Goal: Use online tool/utility: Utilize a website feature to perform a specific function

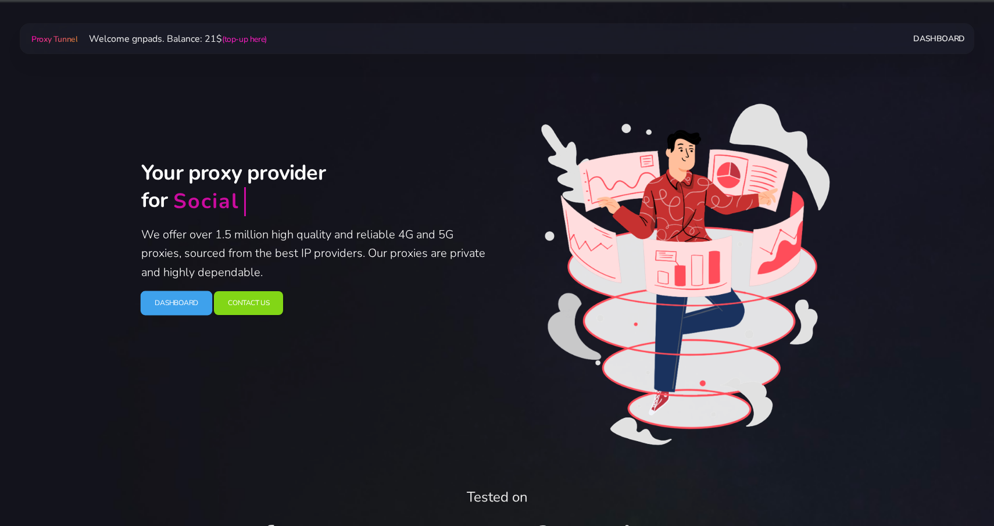
click at [178, 309] on link "Dashboard" at bounding box center [177, 303] width 72 height 24
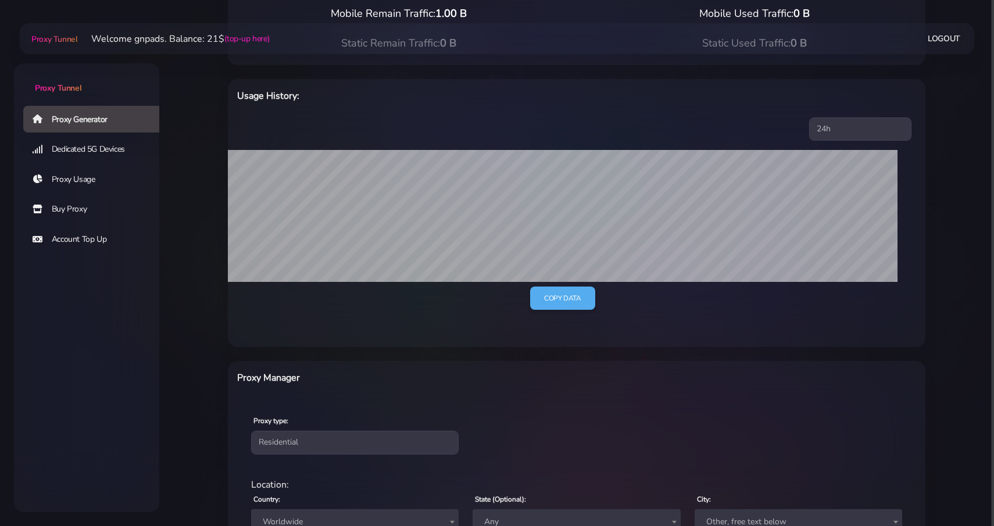
scroll to position [334, 0]
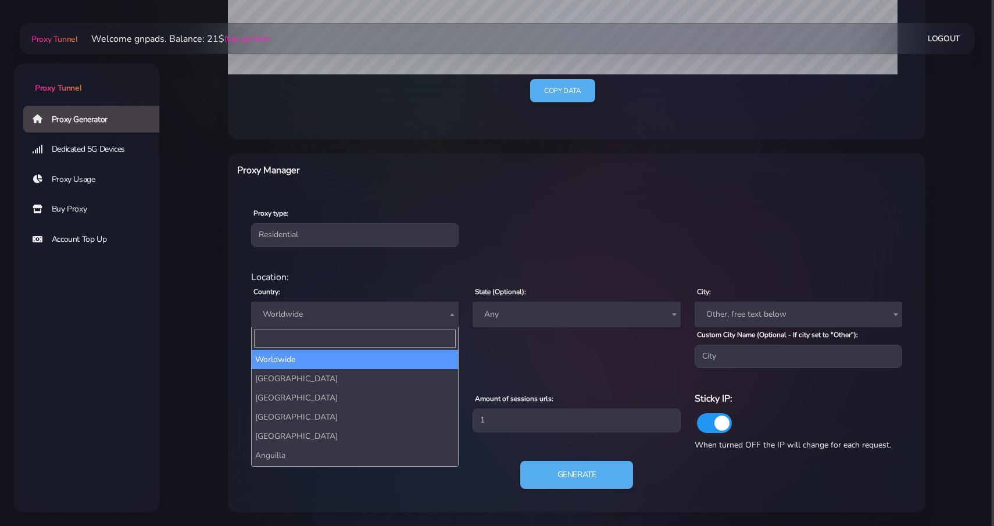
click at [337, 314] on span "Worldwide" at bounding box center [355, 314] width 194 height 16
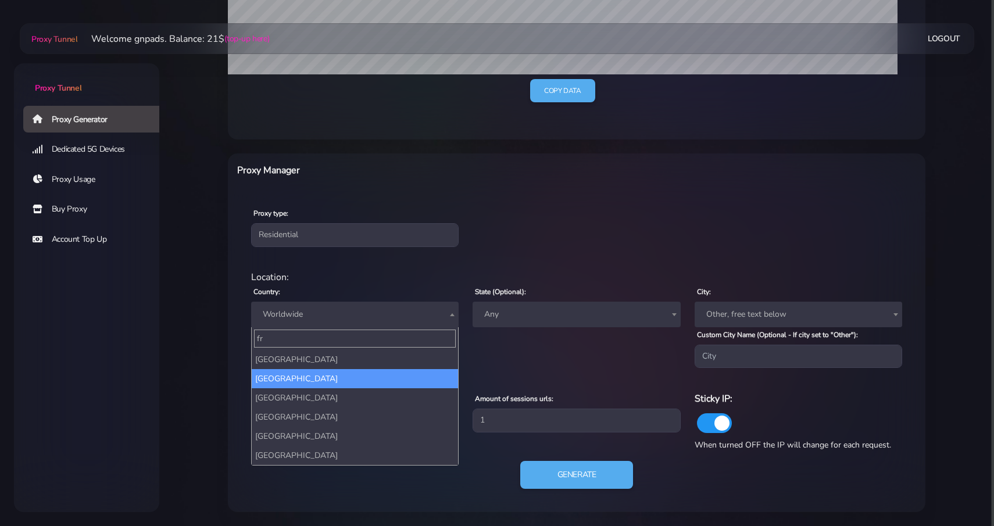
type input "fr"
select select "FR"
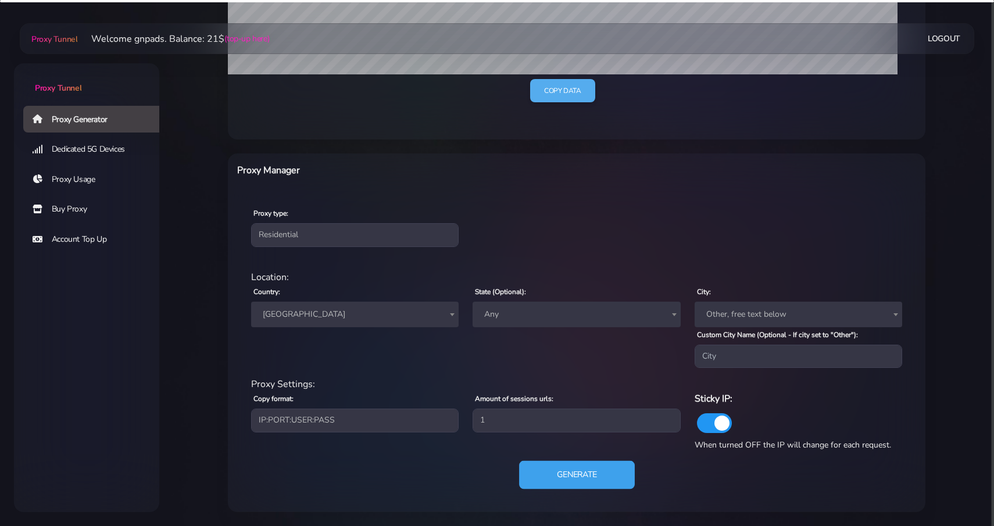
click at [553, 470] on button "Generate" at bounding box center [577, 475] width 116 height 28
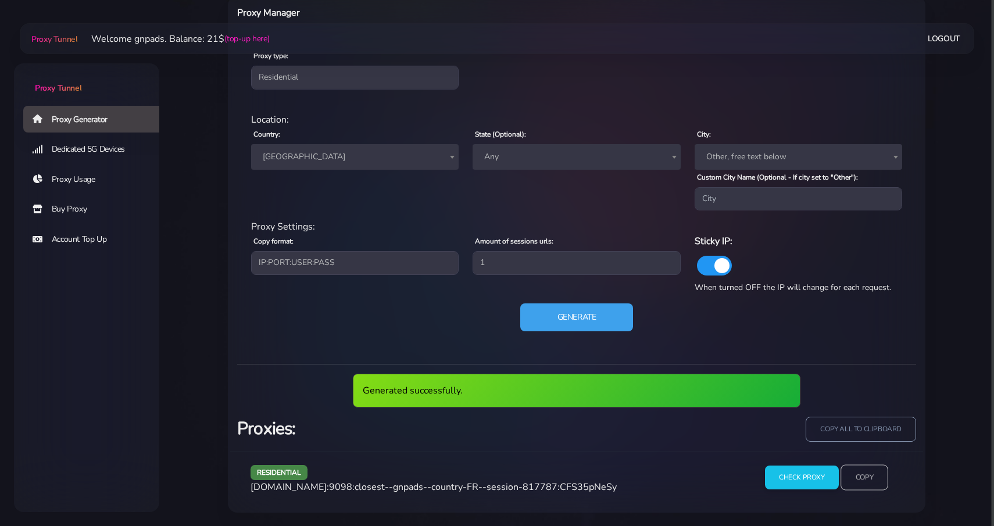
scroll to position [448, 0]
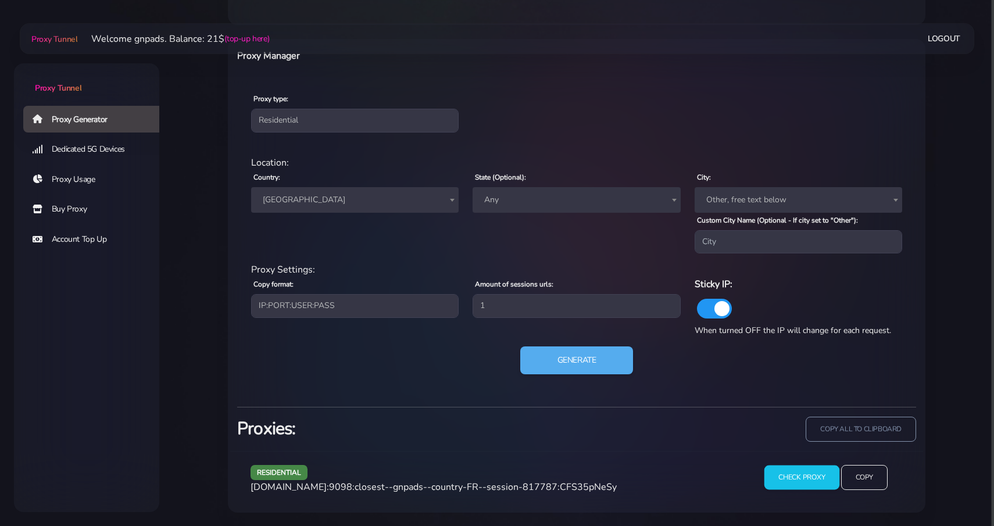
click at [810, 472] on input "Check Proxy" at bounding box center [802, 478] width 75 height 24
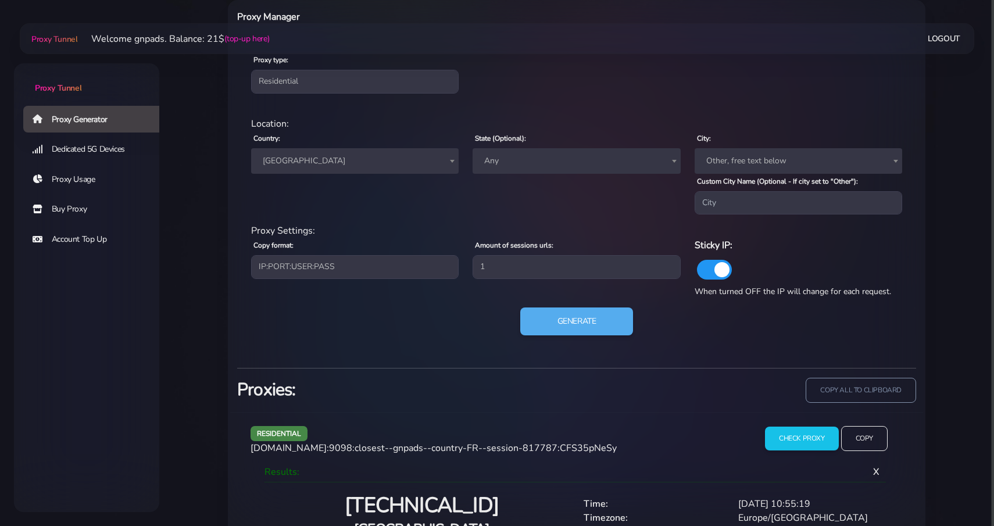
scroll to position [545, 0]
